Goal: Information Seeking & Learning: Learn about a topic

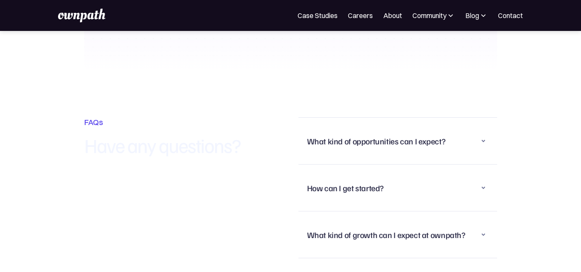
scroll to position [2040, 0]
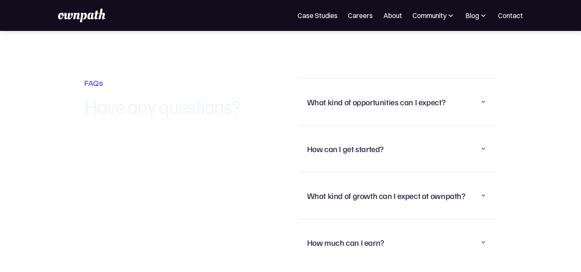
click at [355, 97] on div "What kind of opportunities can I expect?" at bounding box center [398, 102] width 182 height 22
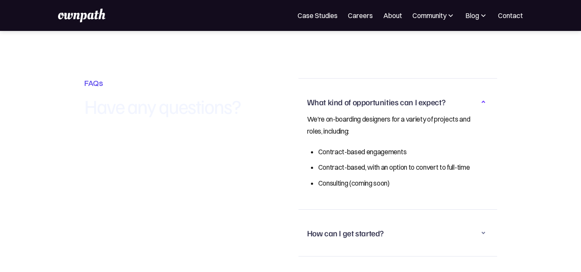
click at [355, 97] on div "What kind of opportunities can I expect?" at bounding box center [398, 102] width 182 height 22
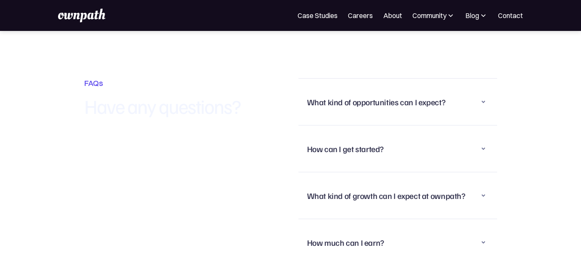
click at [362, 147] on div "How can I get started?" at bounding box center [398, 149] width 182 height 22
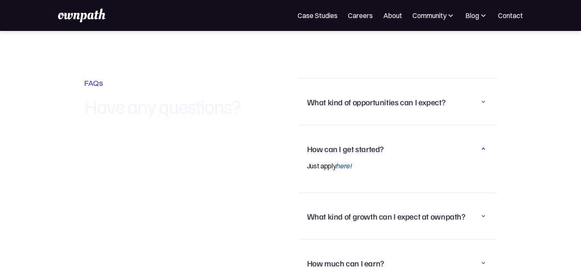
click at [362, 147] on div "How can I get started?" at bounding box center [398, 149] width 182 height 22
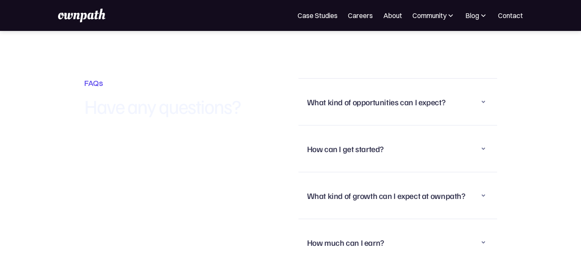
click at [360, 191] on div "What kind of growth can I expect at ownpath?" at bounding box center [386, 196] width 158 height 10
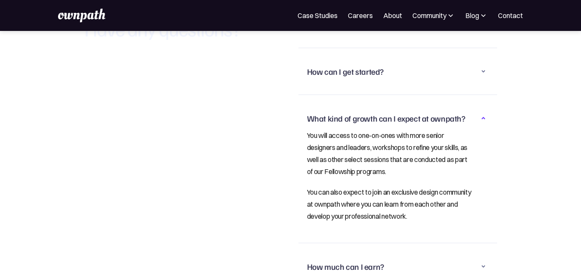
scroll to position [2118, 0]
click at [393, 113] on div "What kind of growth can I expect at ownpath?" at bounding box center [386, 118] width 158 height 10
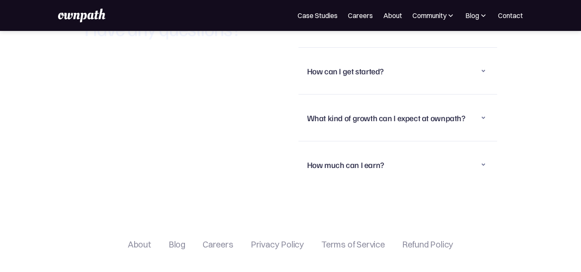
scroll to position [2161, 0]
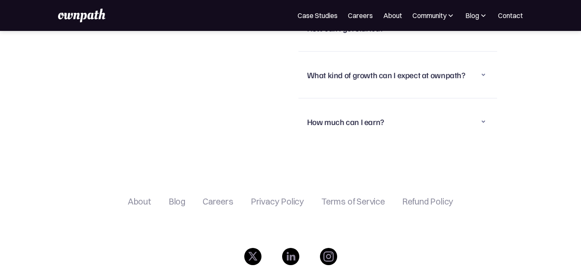
click at [381, 117] on div "How much can I earn?" at bounding box center [345, 122] width 77 height 10
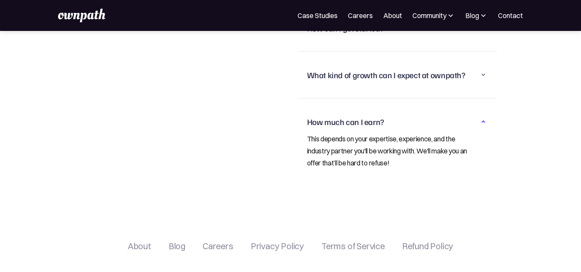
click at [381, 117] on div "How much can I earn?" at bounding box center [345, 122] width 77 height 10
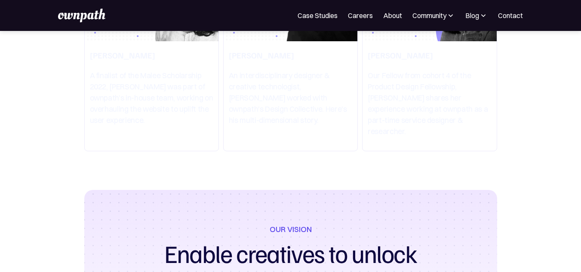
scroll to position [1577, 0]
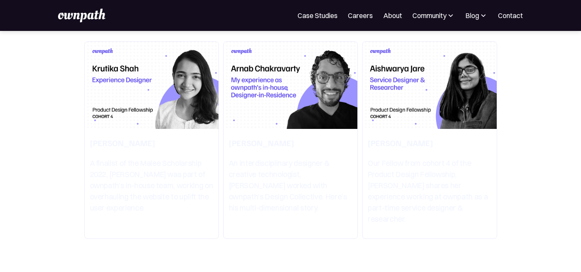
click at [174, 117] on img at bounding box center [152, 85] width 134 height 87
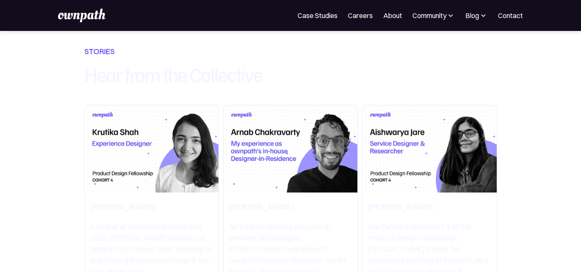
scroll to position [1513, 0]
click at [298, 177] on img at bounding box center [291, 149] width 134 height 87
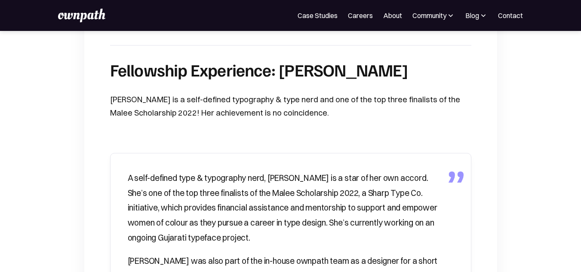
scroll to position [201, 0]
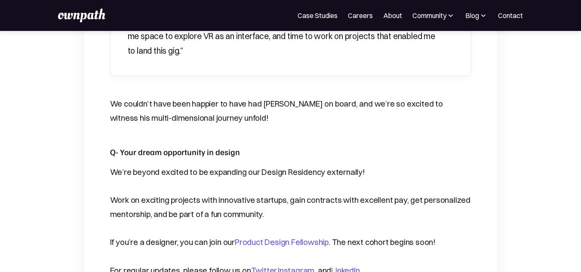
scroll to position [1930, 0]
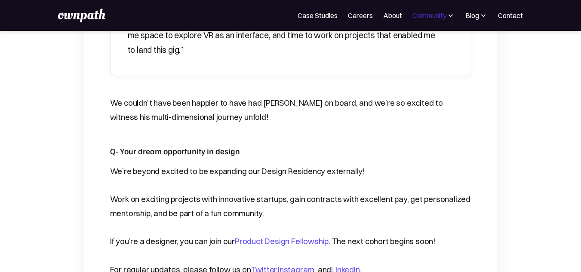
click at [430, 15] on div "Community" at bounding box center [430, 15] width 34 height 10
click at [330, 15] on link "Case Studies" at bounding box center [318, 15] width 40 height 10
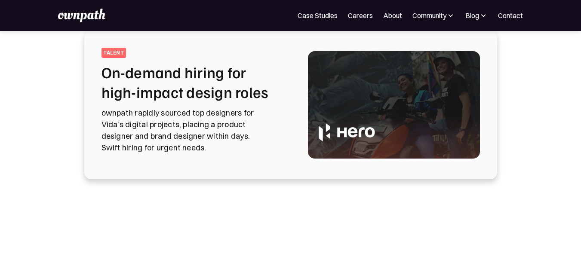
scroll to position [51, 0]
click at [290, 131] on div "talent On-demand hiring for high-impact design roles ownpath rapidly sourced to…" at bounding box center [291, 104] width 379 height 114
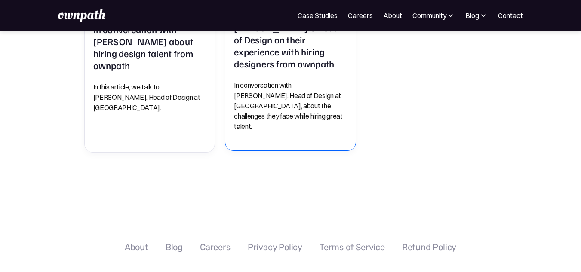
scroll to position [587, 0]
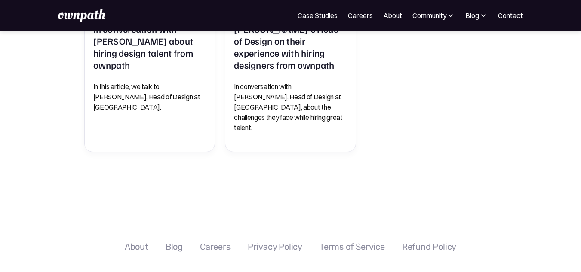
click at [229, 242] on div "Careers" at bounding box center [215, 247] width 31 height 10
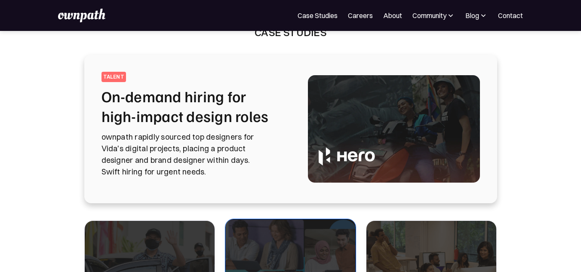
scroll to position [0, 0]
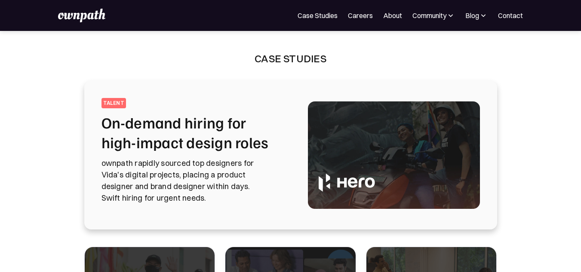
click at [483, 14] on img at bounding box center [483, 15] width 9 height 9
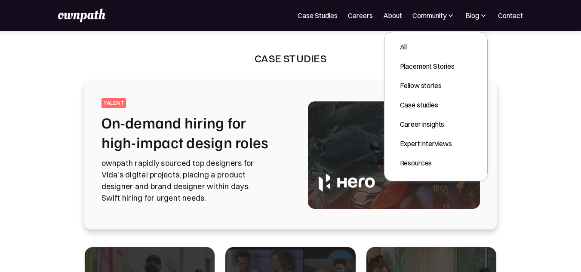
click at [483, 14] on img at bounding box center [483, 15] width 9 height 9
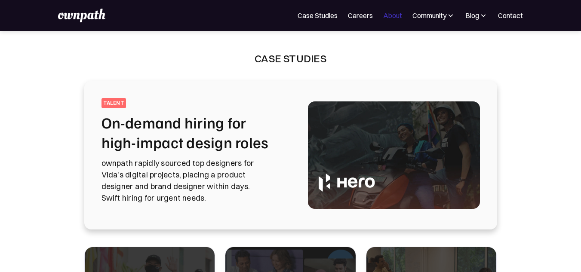
click at [388, 14] on link "About" at bounding box center [392, 15] width 19 height 10
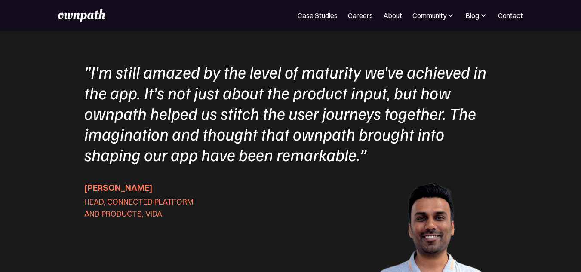
scroll to position [2685, 0]
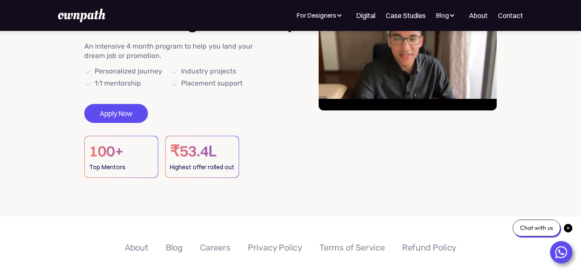
scroll to position [84, 0]
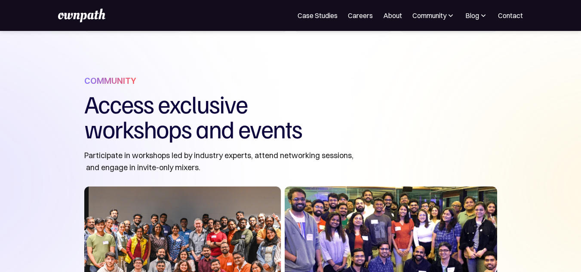
scroll to position [827, 0]
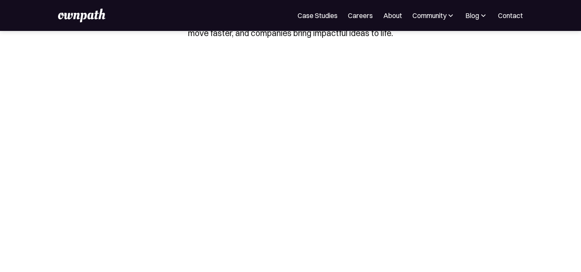
scroll to position [132, 0]
